Goal: Task Accomplishment & Management: Manage account settings

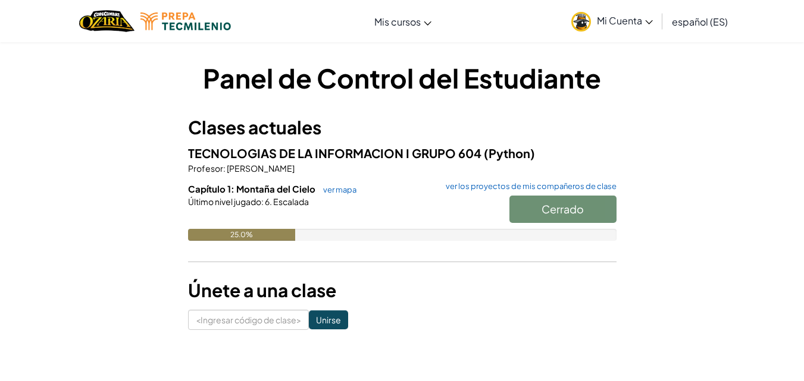
click at [603, 17] on font "Mi Cuenta" at bounding box center [619, 20] width 45 height 12
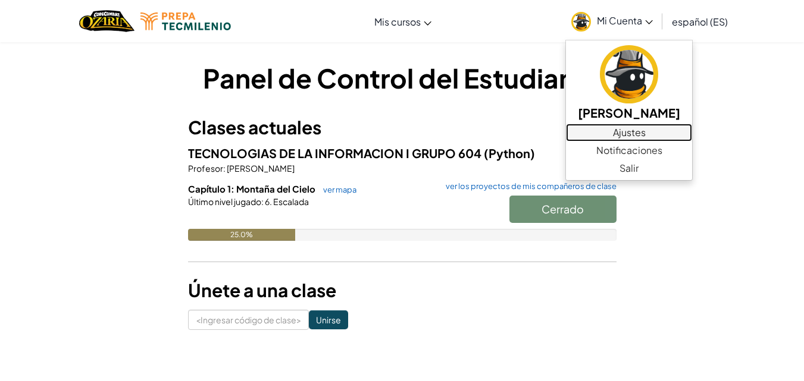
click at [613, 126] on font "Ajustes" at bounding box center [629, 132] width 33 height 12
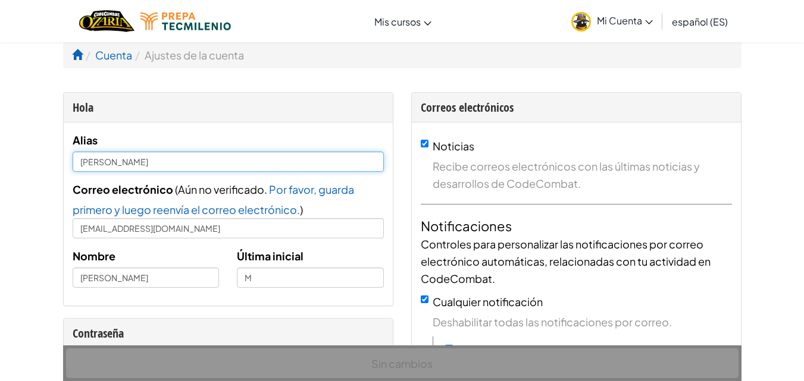
drag, startPoint x: 130, startPoint y: 163, endPoint x: 104, endPoint y: 164, distance: 26.8
click at [104, 164] on input "[PERSON_NAME]" at bounding box center [228, 162] width 311 height 20
type input "[PERSON_NAME]"
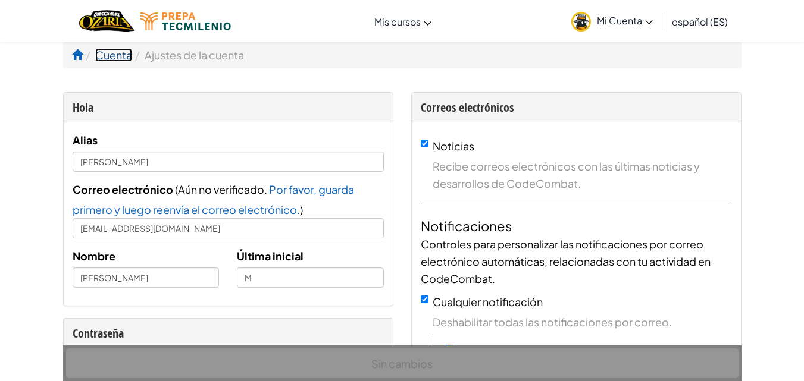
click at [109, 52] on font "Cuenta" at bounding box center [113, 55] width 37 height 14
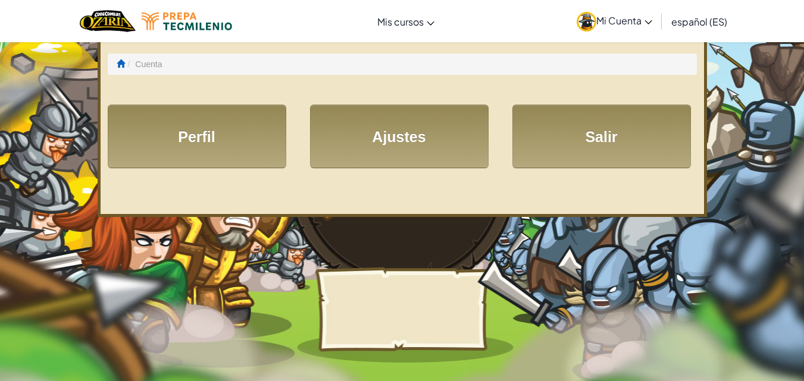
click at [625, 114] on link "Salir" at bounding box center [601, 137] width 178 height 64
